Goal: Information Seeking & Learning: Learn about a topic

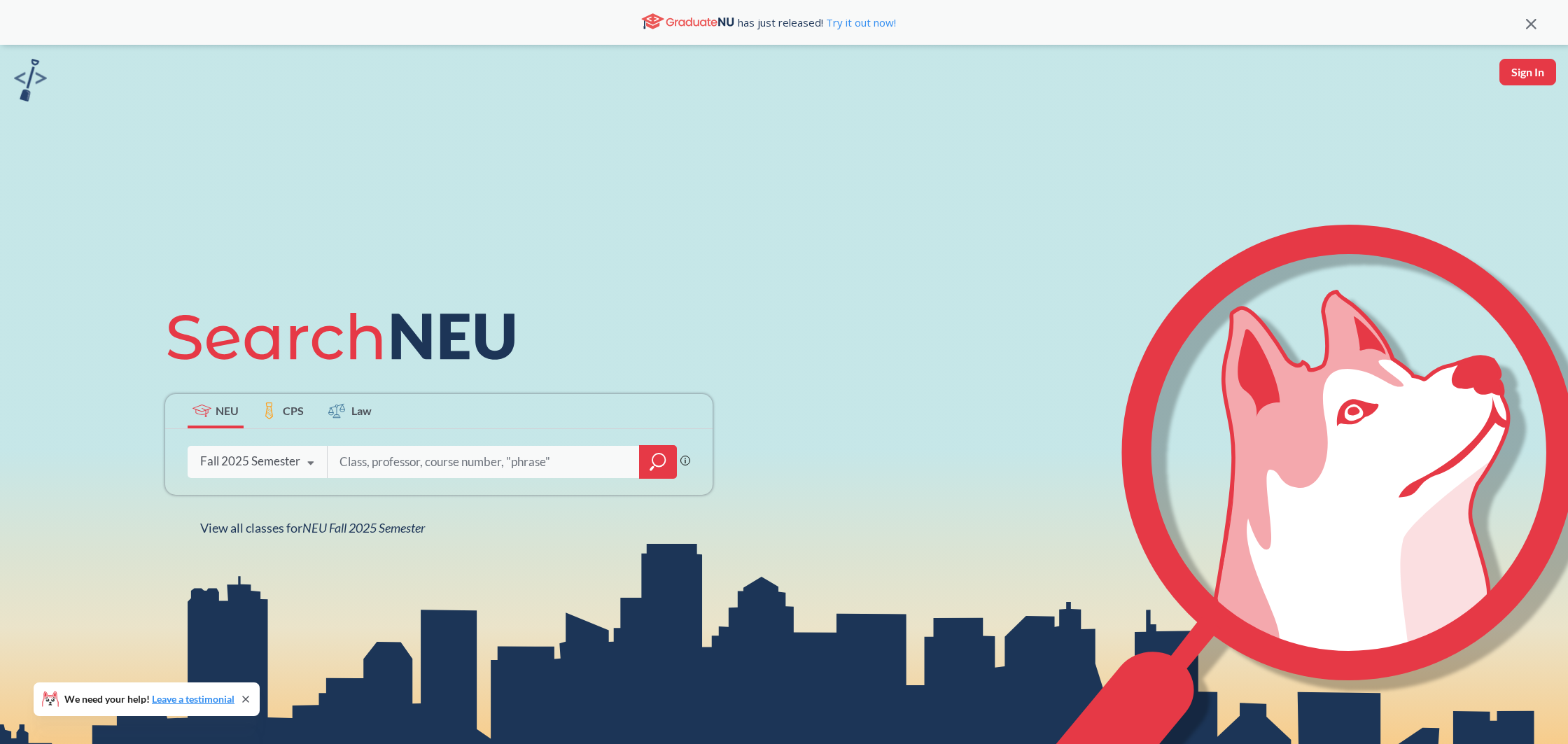
click at [402, 458] on input "search" at bounding box center [483, 462] width 291 height 29
type input "[PERSON_NAME]"
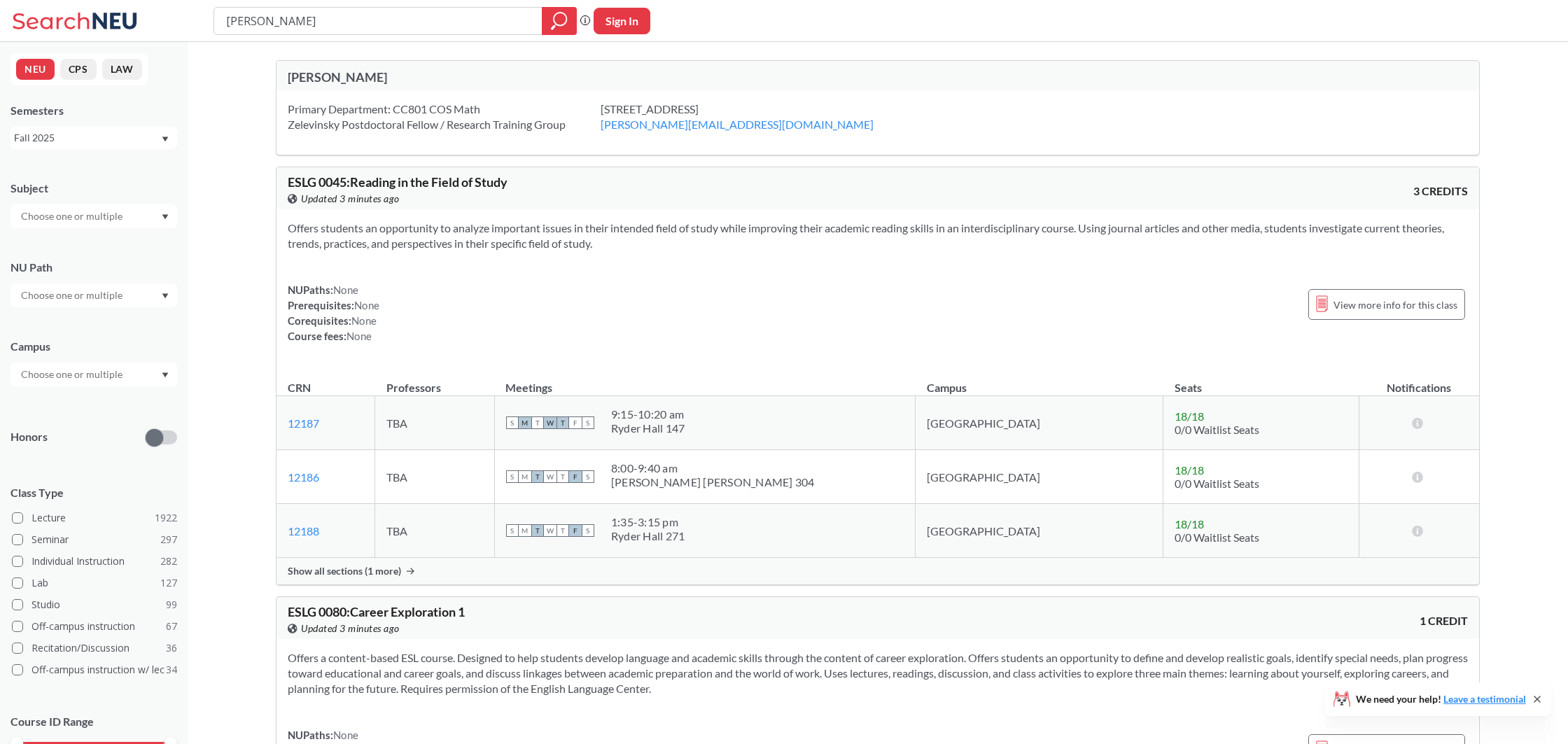
click at [129, 215] on div at bounding box center [93, 216] width 166 height 23
click at [84, 257] on div "MATH ( 66 )" at bounding box center [97, 254] width 158 height 15
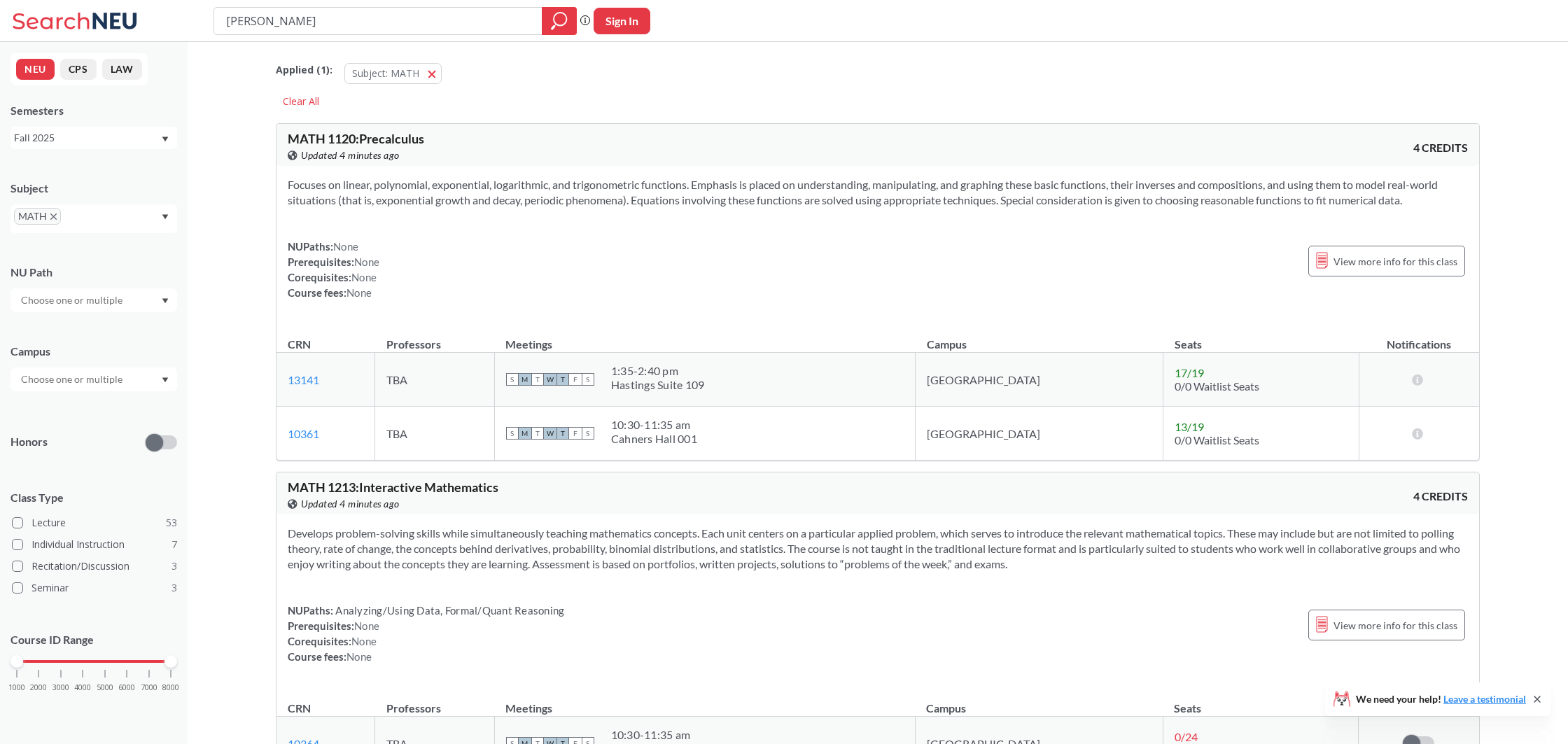
click at [97, 290] on div at bounding box center [93, 301] width 166 height 23
click at [143, 371] on div at bounding box center [93, 379] width 166 height 23
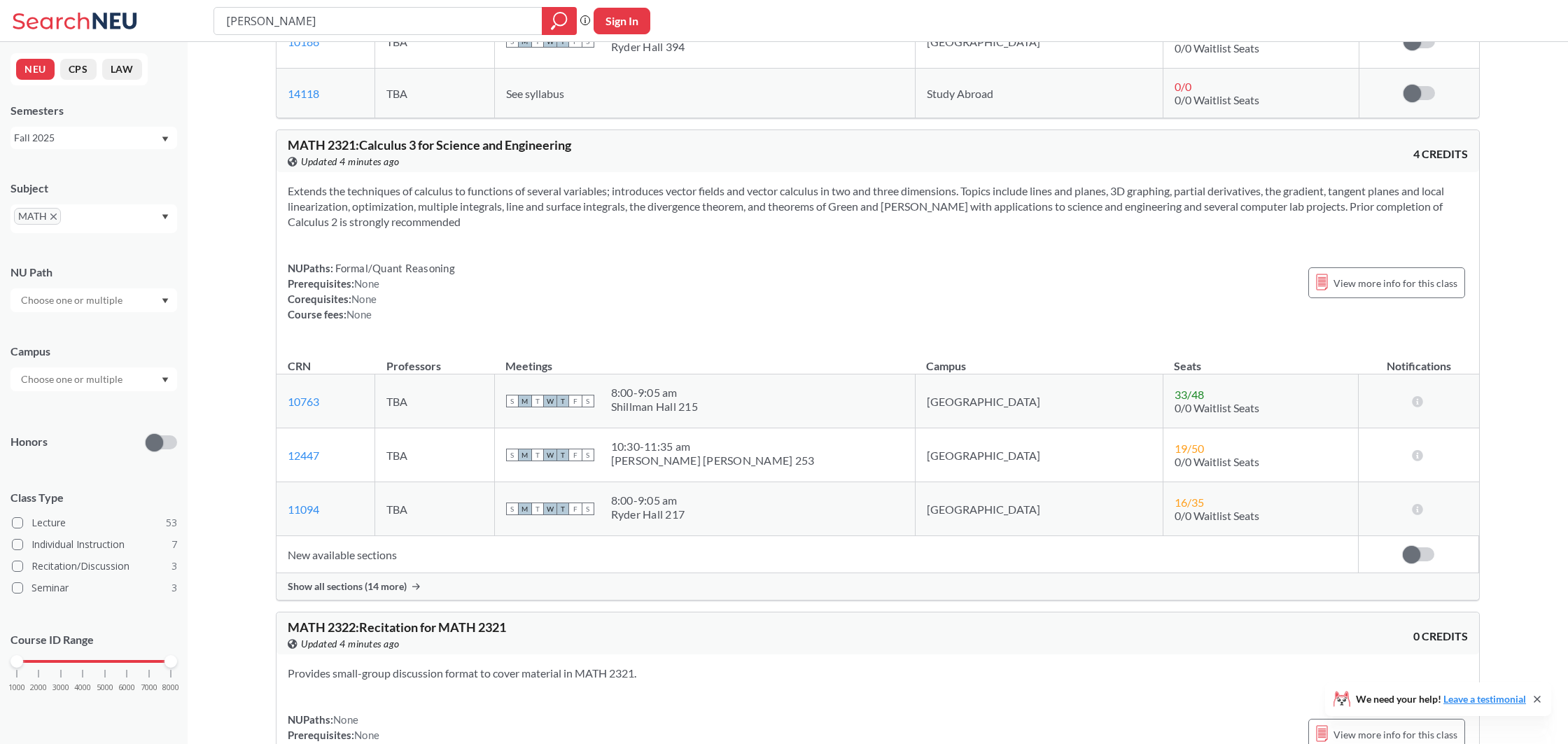
scroll to position [5075, 0]
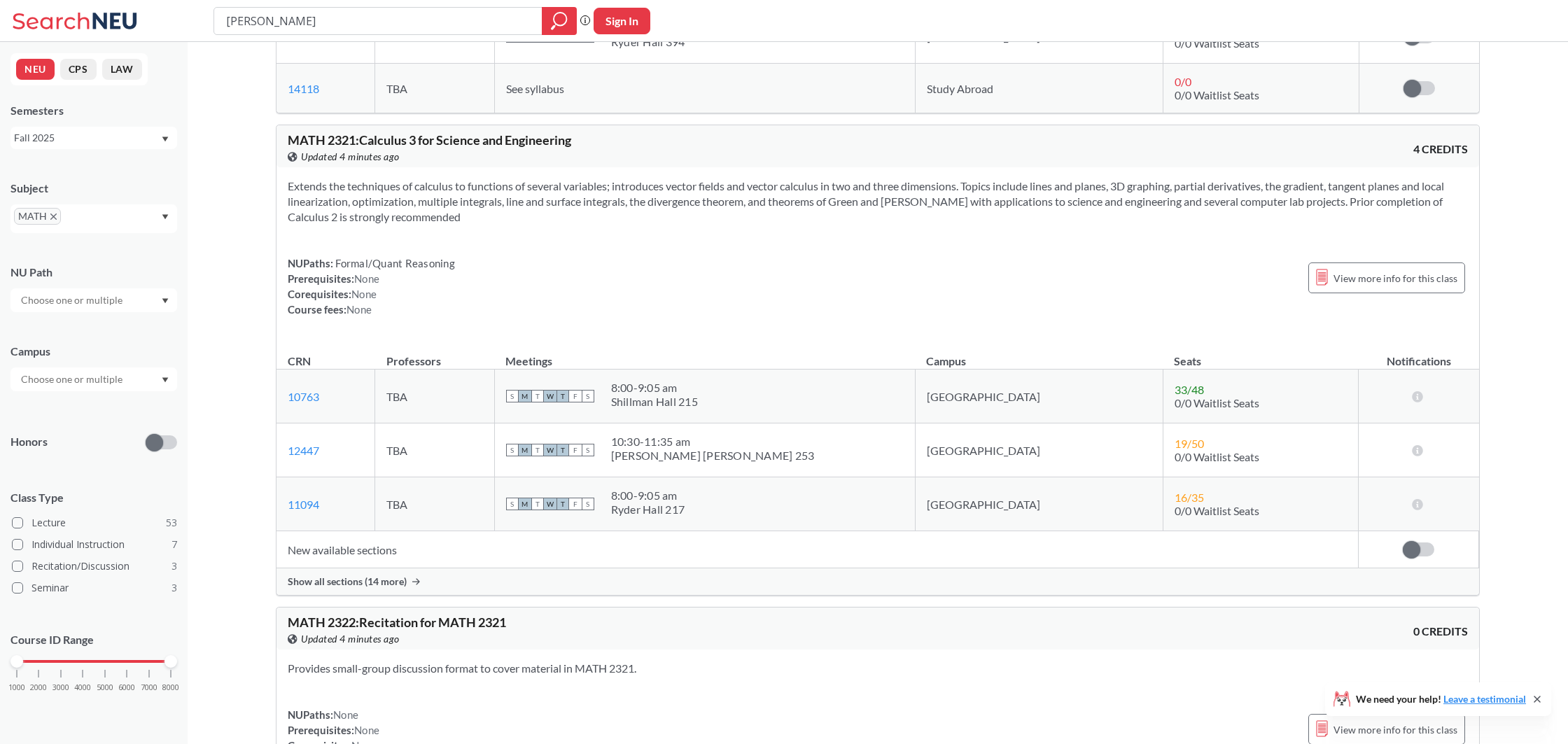
click at [374, 589] on div "Show all sections (14 more)" at bounding box center [877, 582] width 1203 height 26
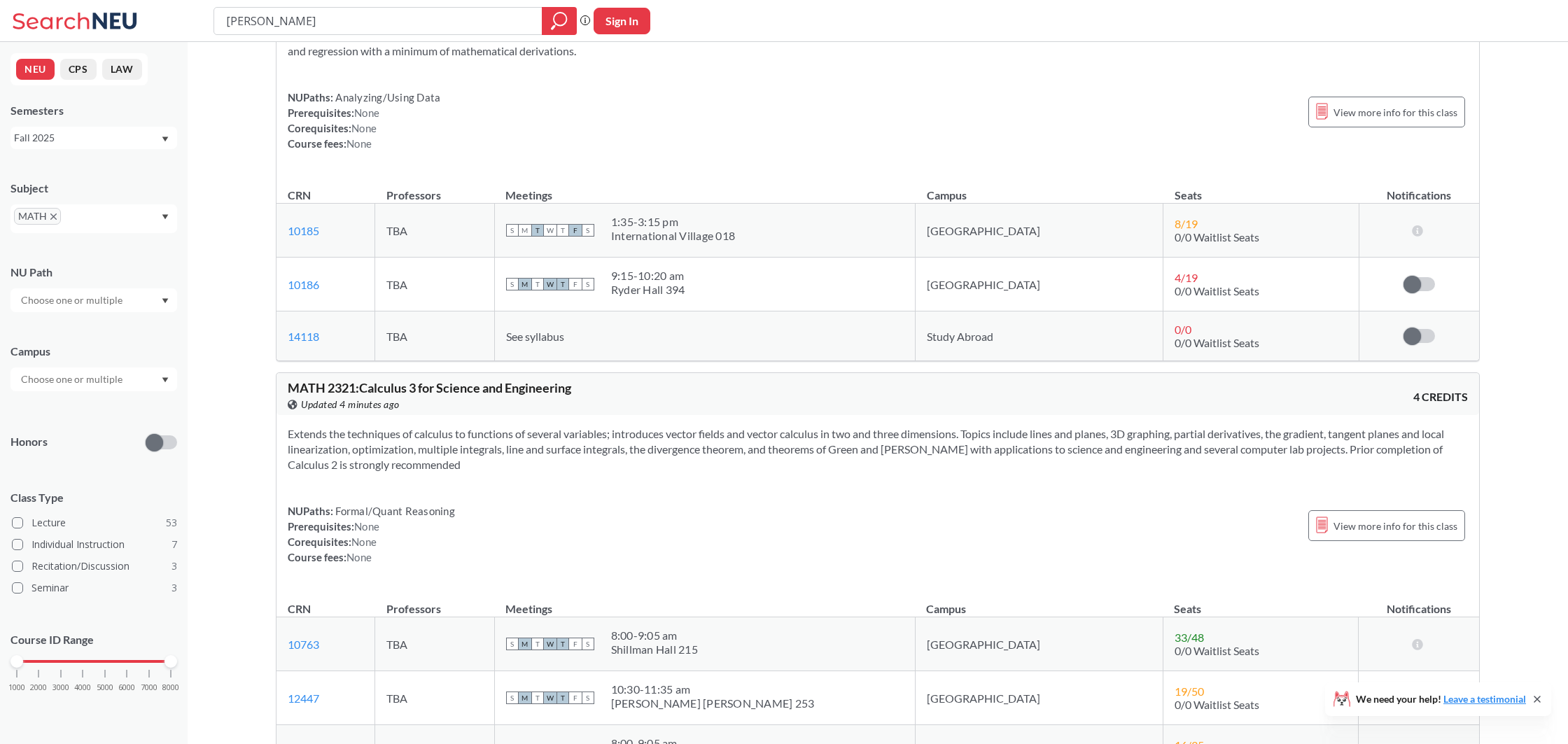
scroll to position [4831, 0]
